Goal: Information Seeking & Learning: Learn about a topic

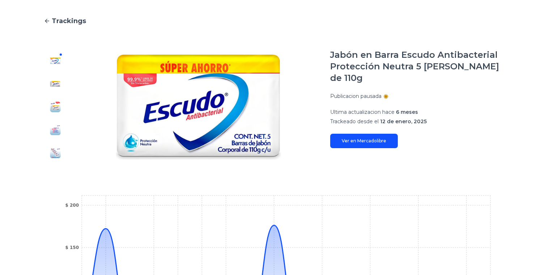
scroll to position [233, 0]
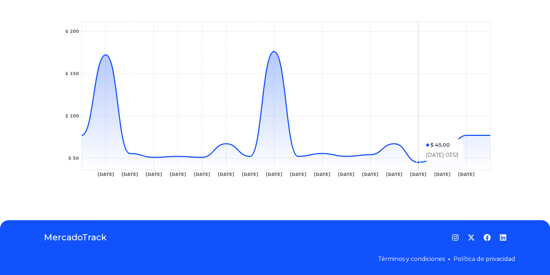
drag, startPoint x: 428, startPoint y: 165, endPoint x: 451, endPoint y: 144, distance: 30.5
click at [451, 149] on icon "17 Jan 25 19 Jan 25 1 Feb 25 2 Feb 25 3 Feb 25 4 Feb 25 9 Feb 25 10 Feb 25 15 F…" at bounding box center [275, 101] width 434 height 163
click at [488, 139] on icon at bounding box center [286, 110] width 409 height 119
drag, startPoint x: 476, startPoint y: 178, endPoint x: 455, endPoint y: 178, distance: 21.7
click at [445, 184] on section "17 Jan 25 19 Jan 25 1 Feb 25 2 Feb 25 3 Feb 25 4 Feb 25 9 Feb 25 10 Feb 25 15 F…" at bounding box center [275, 101] width 463 height 192
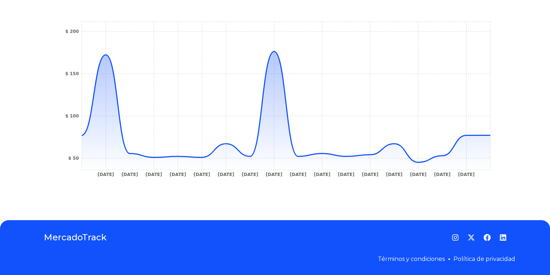
click at [455, 178] on icon "17 Jan 25 19 Jan 25 1 Feb 25 2 Feb 25 3 Feb 25 4 Feb 25 9 Feb 25 10 Feb 25 15 F…" at bounding box center [275, 101] width 434 height 163
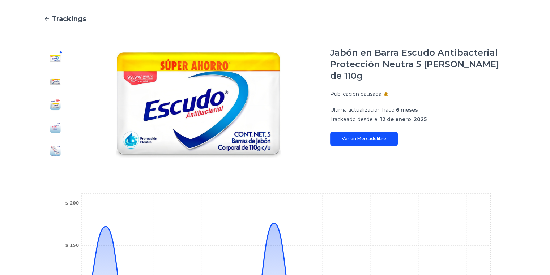
scroll to position [217, 0]
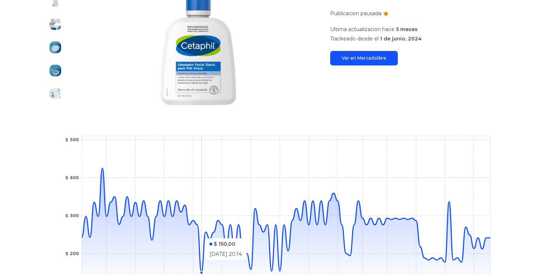
scroll to position [36, 0]
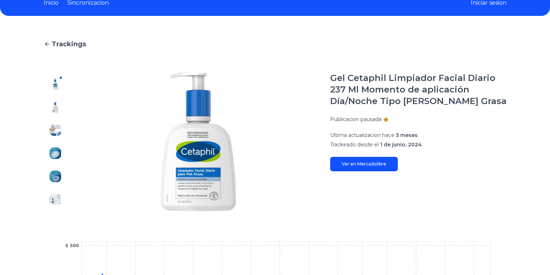
click at [54, 116] on div at bounding box center [55, 141] width 23 height 139
click at [61, 103] on img at bounding box center [56, 107] width 12 height 12
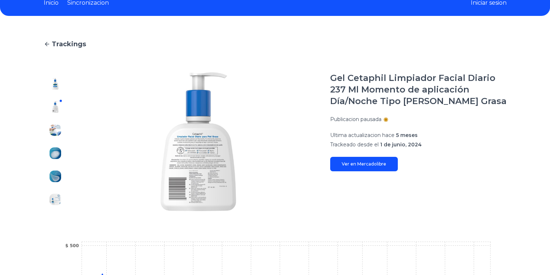
click at [56, 83] on img at bounding box center [56, 84] width 12 height 12
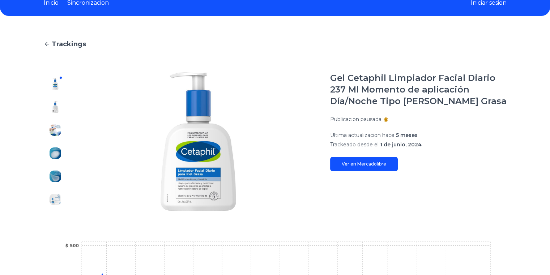
scroll to position [217, 0]
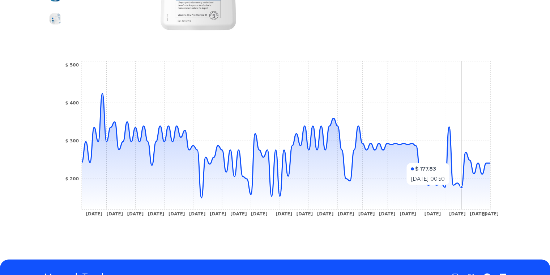
drag, startPoint x: 463, startPoint y: 188, endPoint x: 480, endPoint y: 170, distance: 24.8
click at [479, 170] on icon at bounding box center [286, 151] width 409 height 116
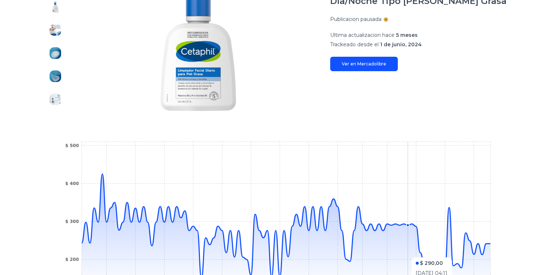
scroll to position [0, 0]
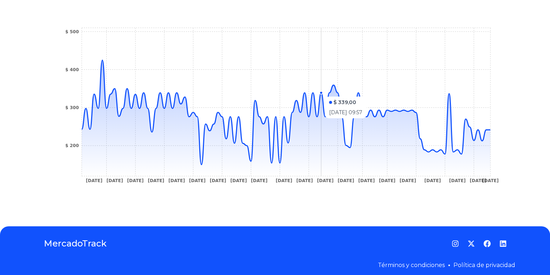
scroll to position [253, 0]
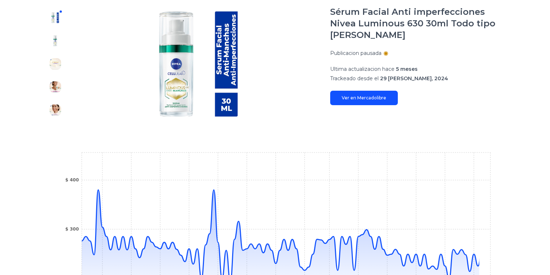
scroll to position [181, 0]
